Goal: Task Accomplishment & Management: Manage account settings

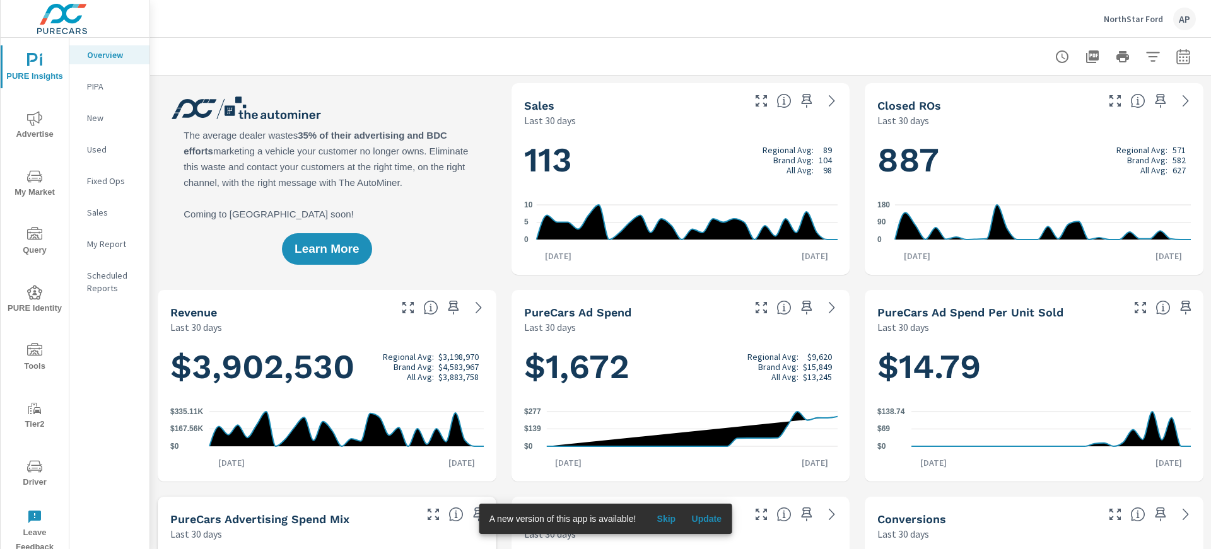
click at [1153, 16] on p "NorthStar Ford" at bounding box center [1132, 18] width 59 height 11
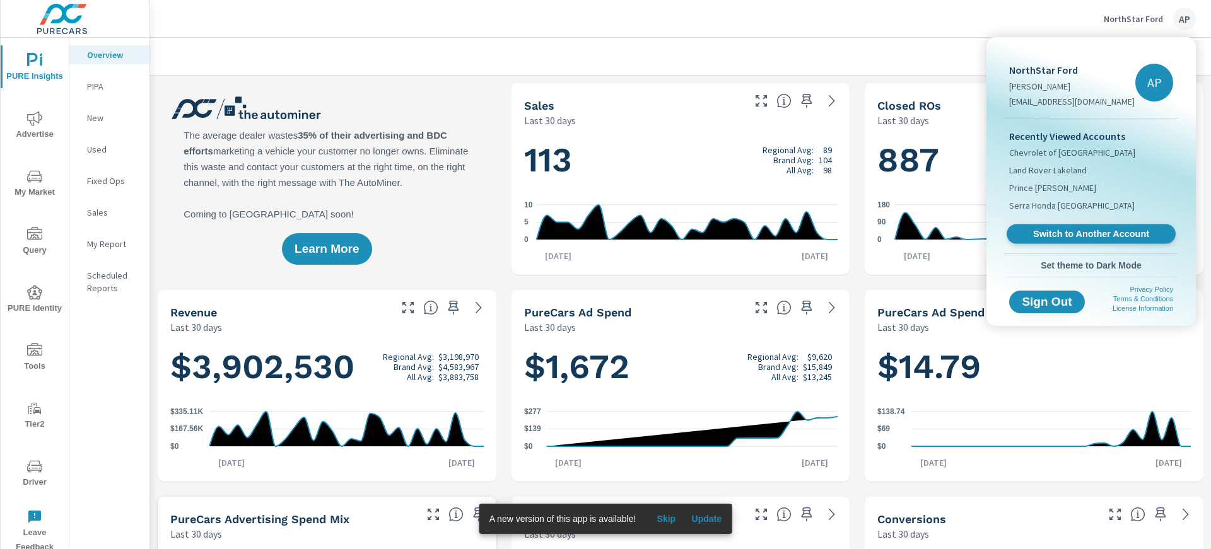
scroll to position [1, 0]
click at [1100, 233] on span "Switch to Another Account" at bounding box center [1090, 234] width 154 height 12
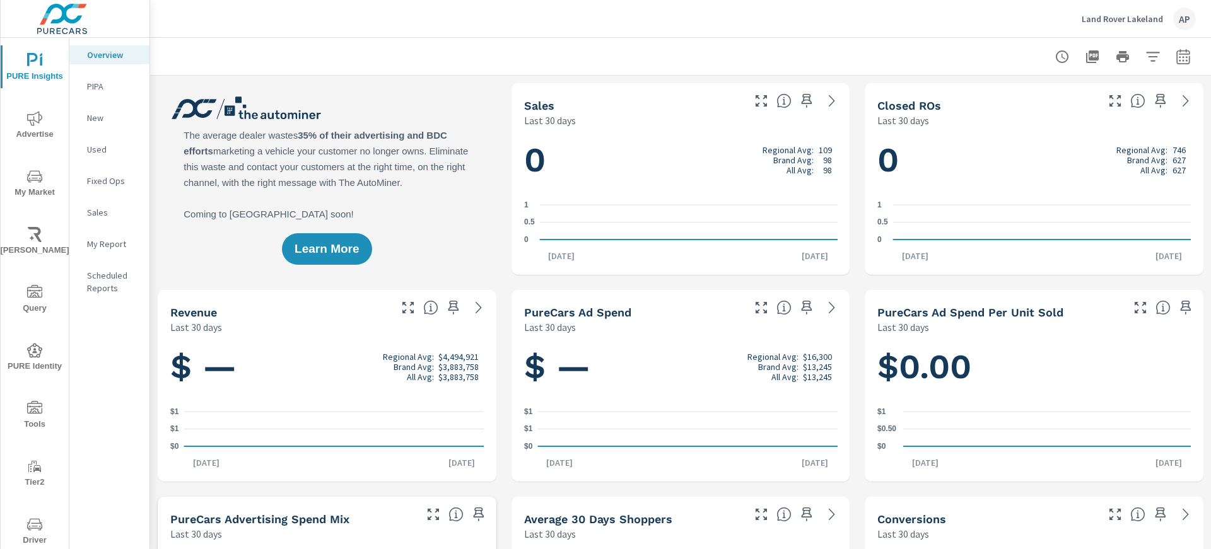
scroll to position [1, 0]
click at [438, 211] on div "Learn More" at bounding box center [327, 179] width 339 height 192
drag, startPoint x: 92, startPoint y: 453, endPoint x: 79, endPoint y: 259, distance: 194.7
click at [94, 450] on div "Overview PIPA New Used Fixed Ops Sales My Report Scheduled Reports" at bounding box center [109, 312] width 80 height 549
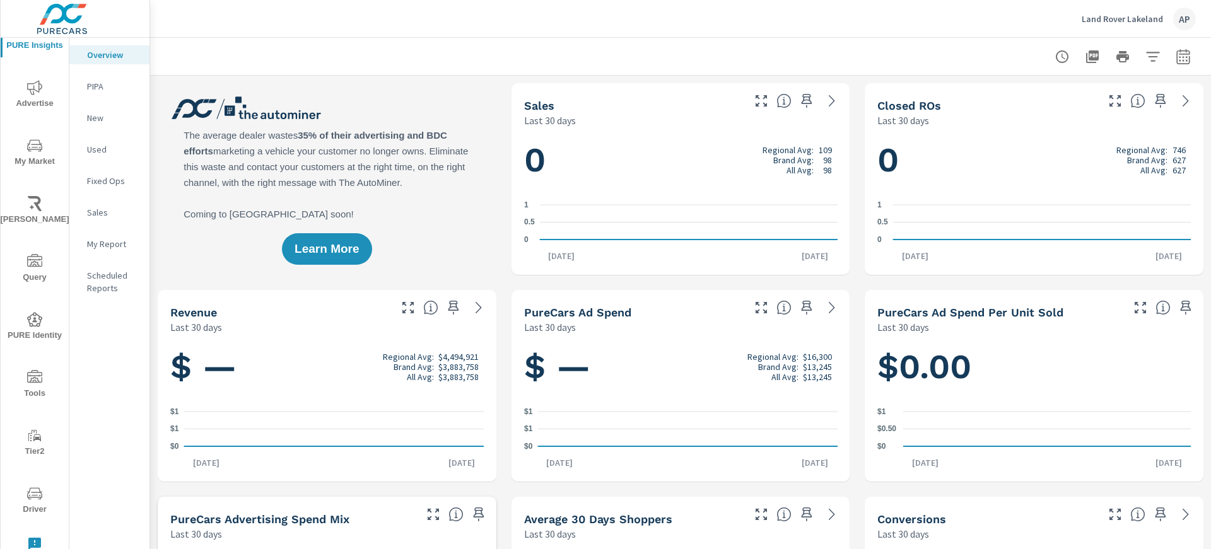
click at [40, 495] on icon "nav menu" at bounding box center [39, 495] width 1 height 1
